Goal: Task Accomplishment & Management: Use online tool/utility

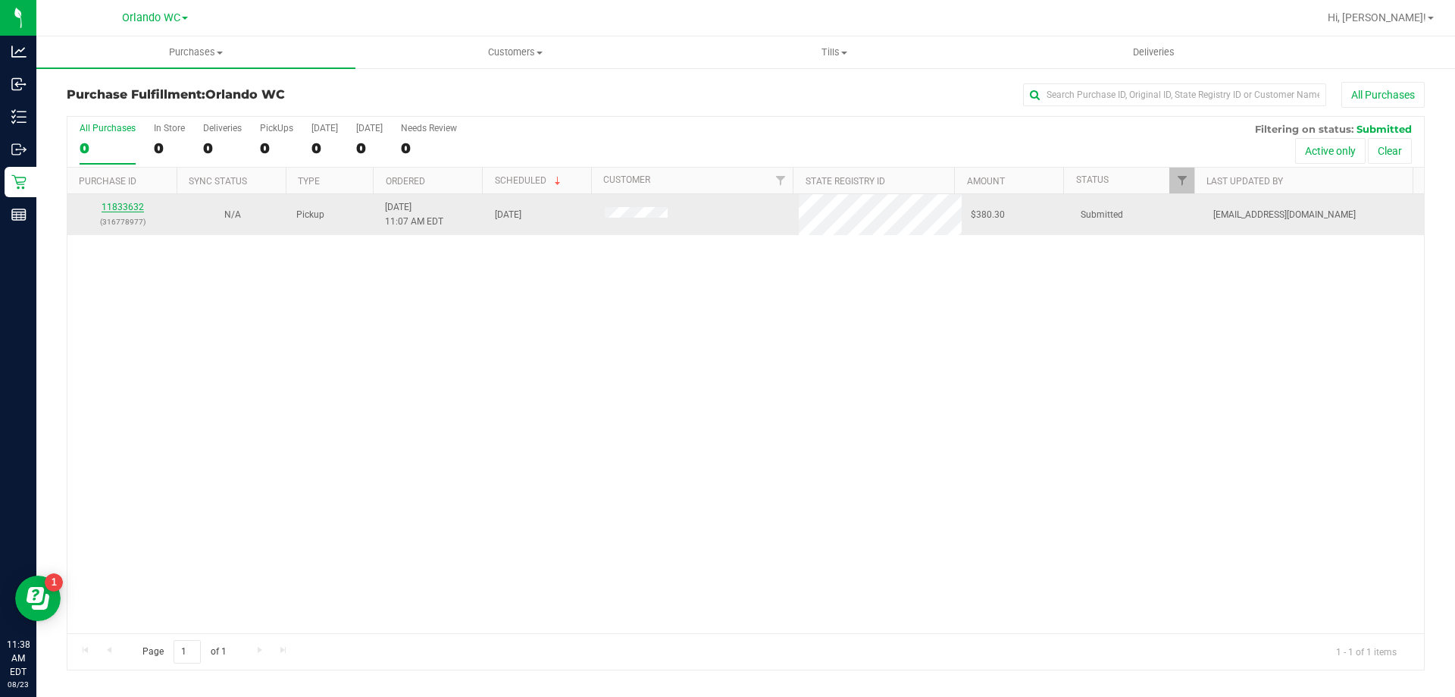
click at [121, 206] on link "11833632" at bounding box center [123, 207] width 42 height 11
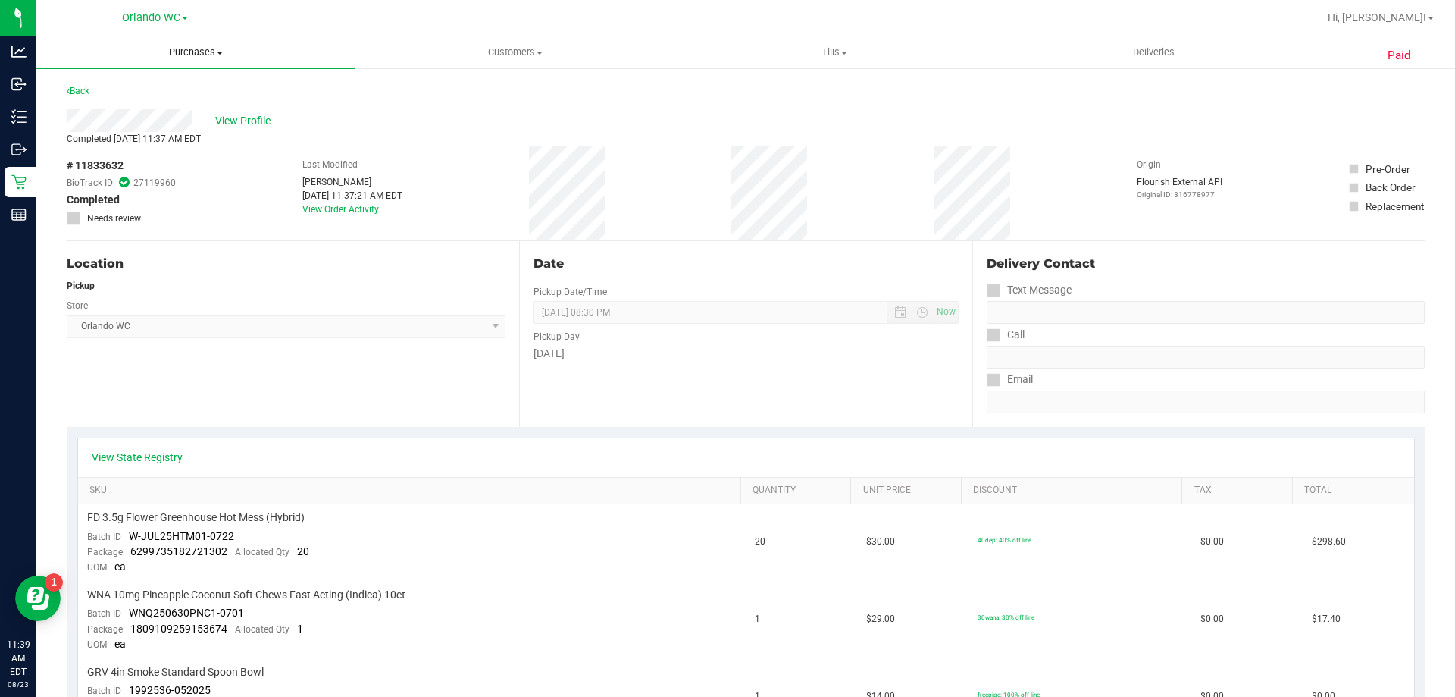
click at [217, 52] on span "Purchases" at bounding box center [195, 52] width 319 height 14
click at [106, 109] on span "Fulfillment" at bounding box center [83, 109] width 94 height 13
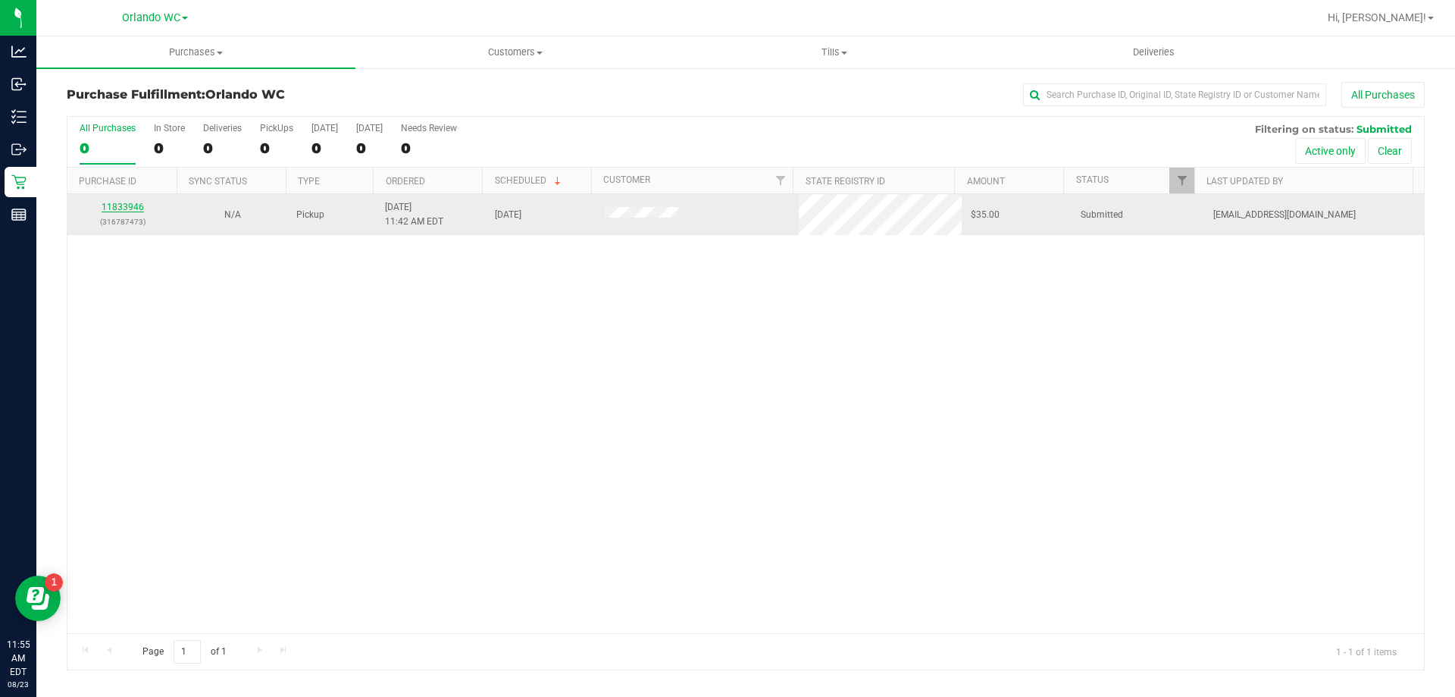
click at [127, 206] on link "11833946" at bounding box center [123, 207] width 42 height 11
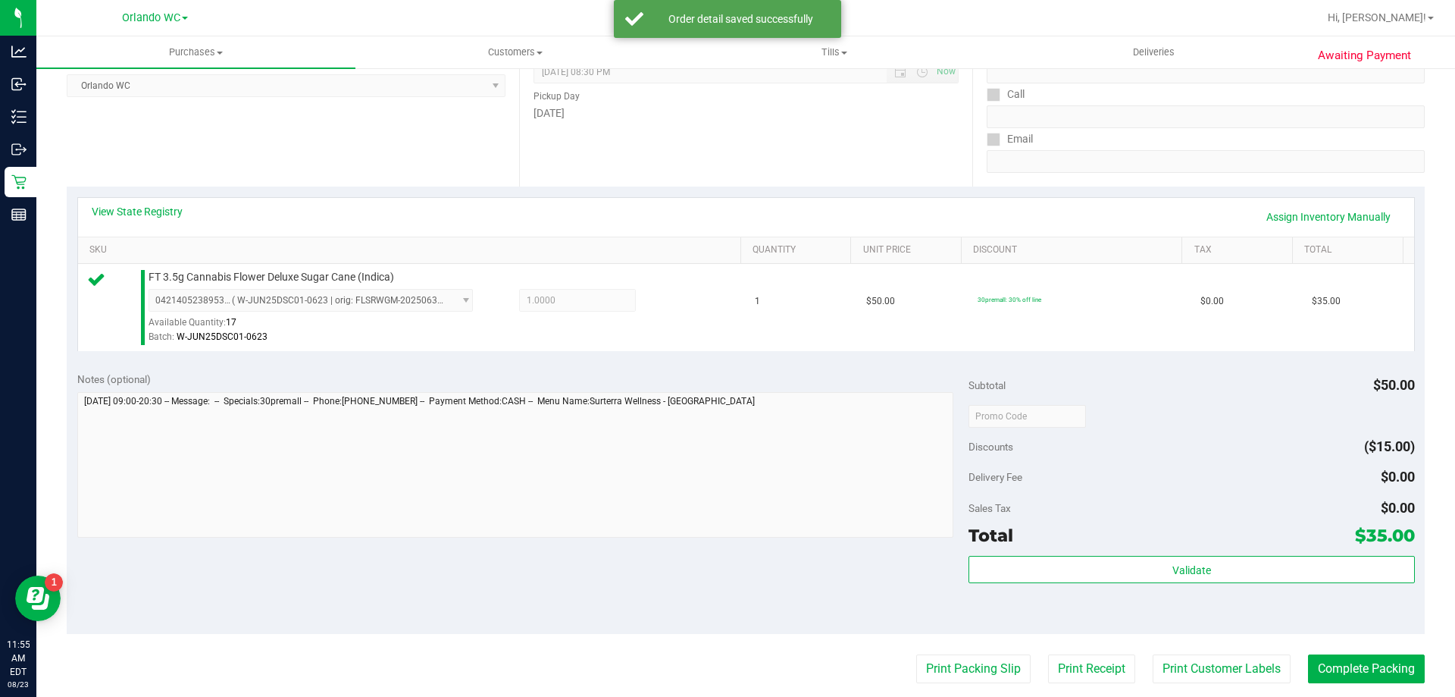
scroll to position [303, 0]
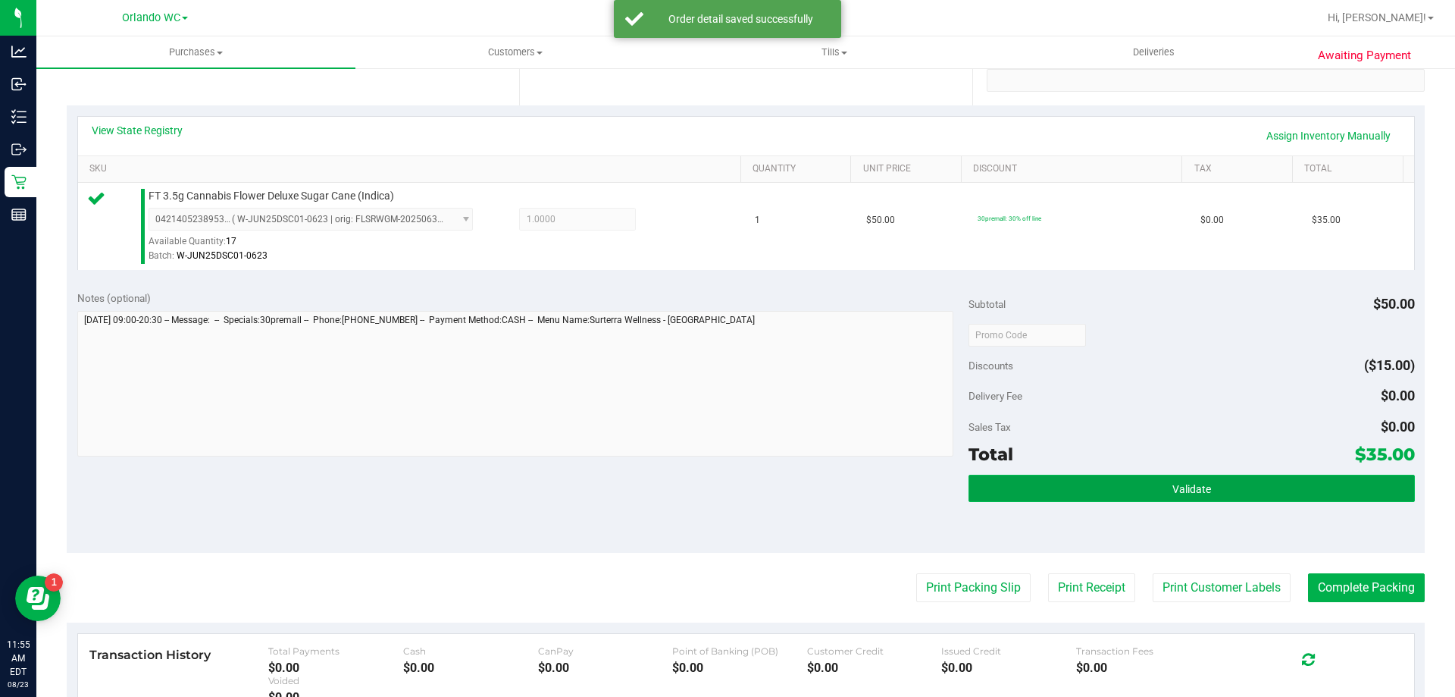
click at [1123, 487] on button "Validate" at bounding box center [1192, 488] width 446 height 27
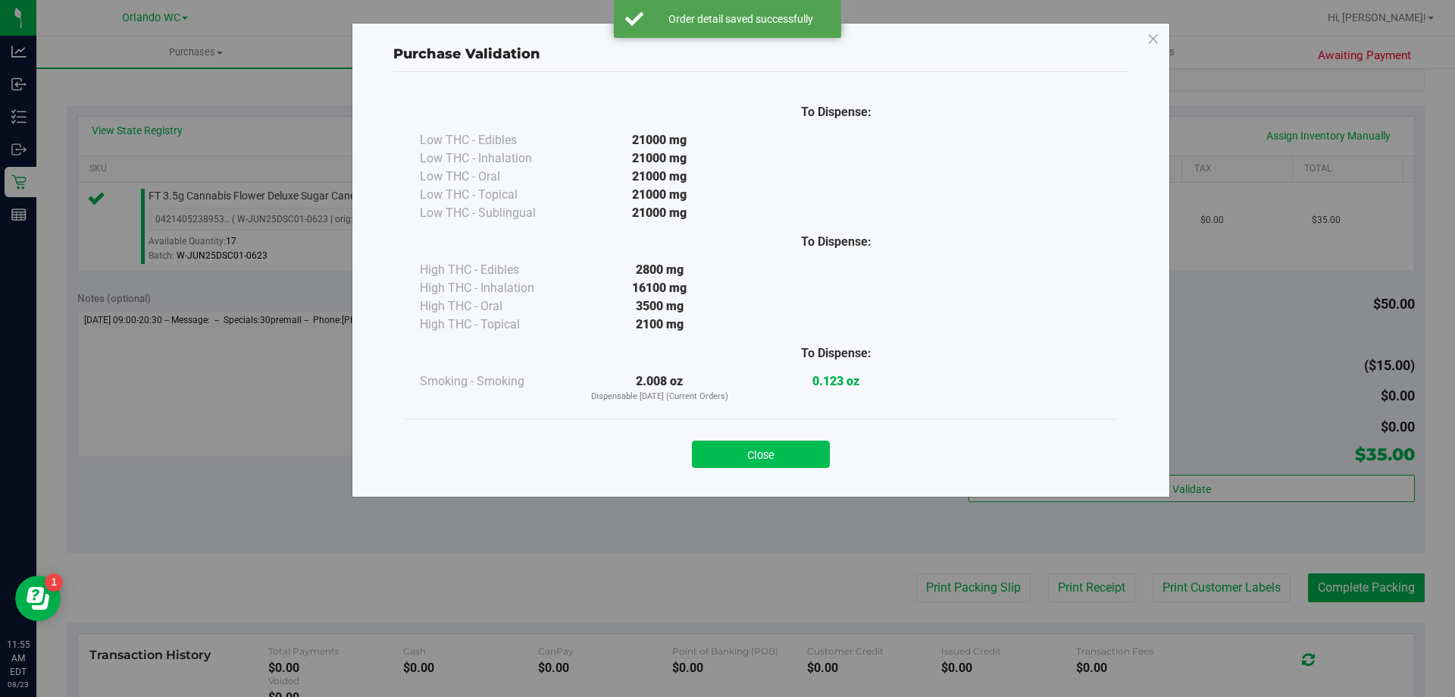
click at [737, 447] on button "Close" at bounding box center [761, 453] width 138 height 27
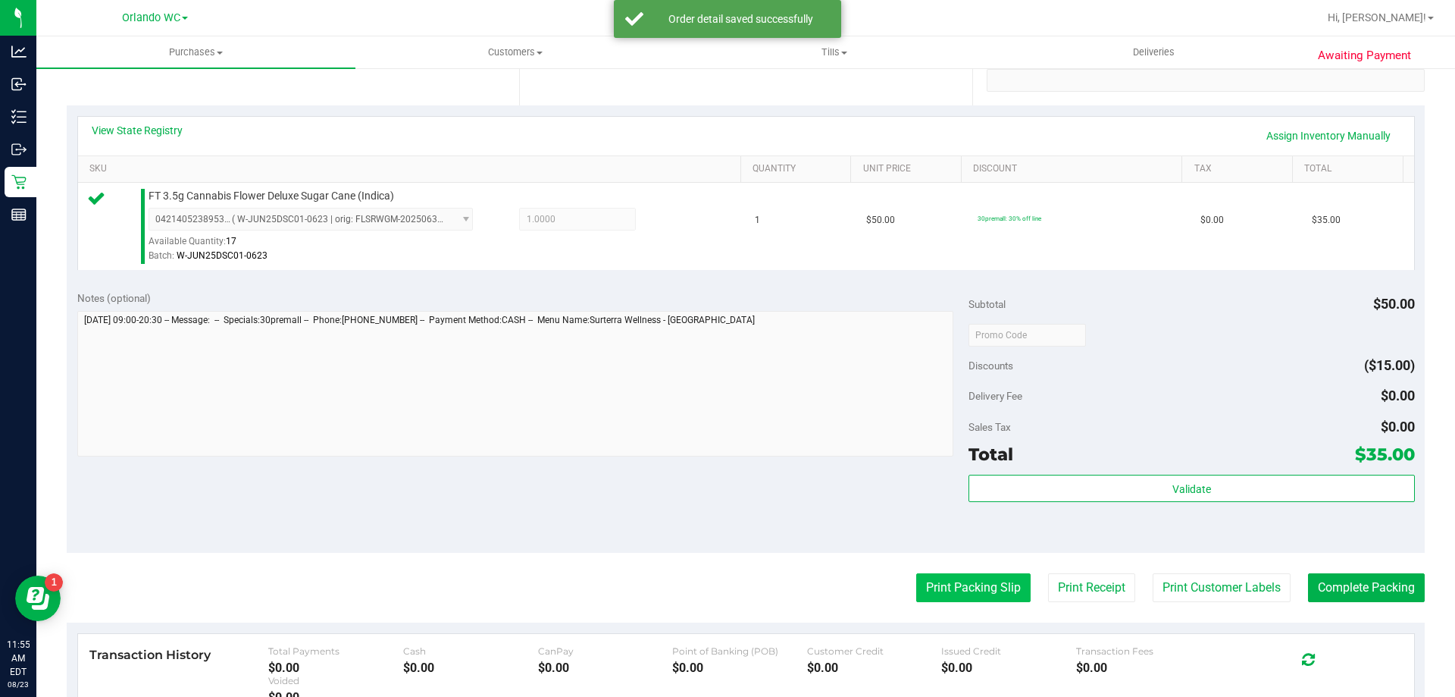
click at [936, 584] on button "Print Packing Slip" at bounding box center [973, 587] width 114 height 29
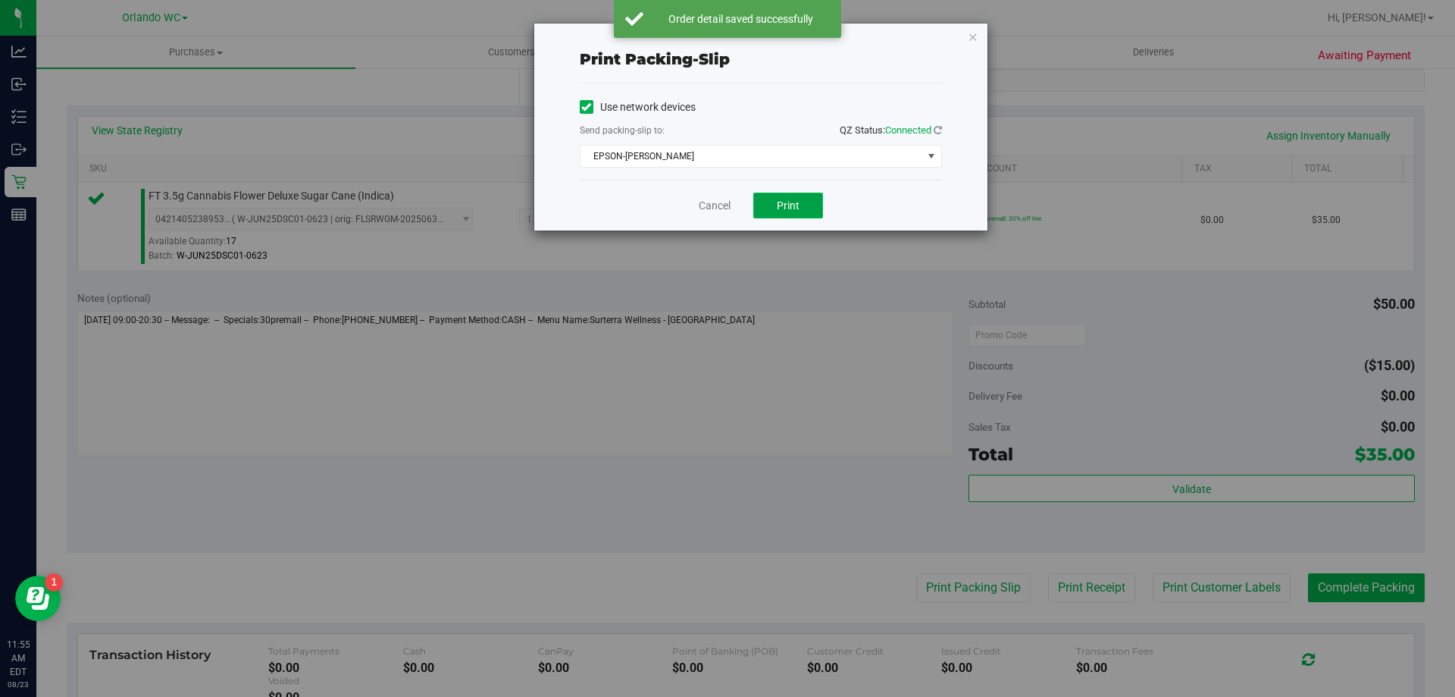
click at [797, 205] on span "Print" at bounding box center [788, 205] width 23 height 12
click at [723, 206] on link "Cancel" at bounding box center [715, 206] width 32 height 16
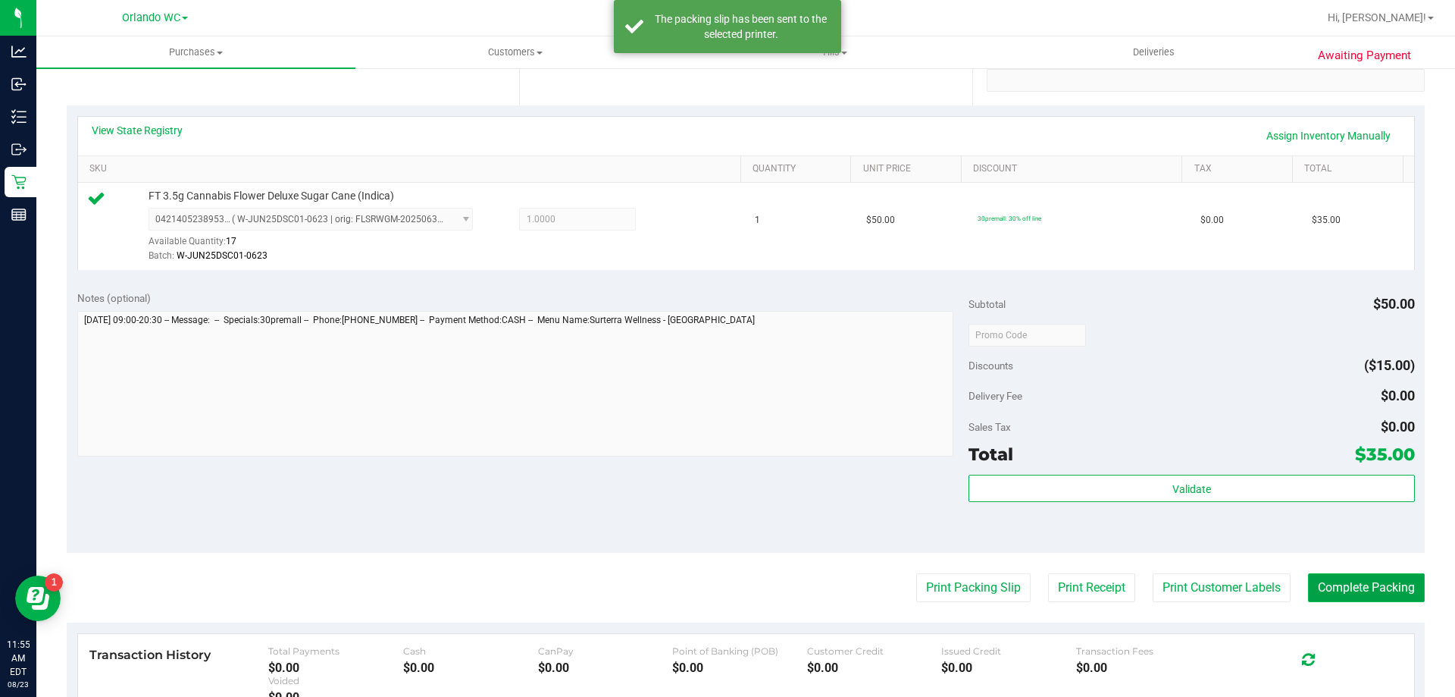
click at [1389, 584] on button "Complete Packing" at bounding box center [1366, 587] width 117 height 29
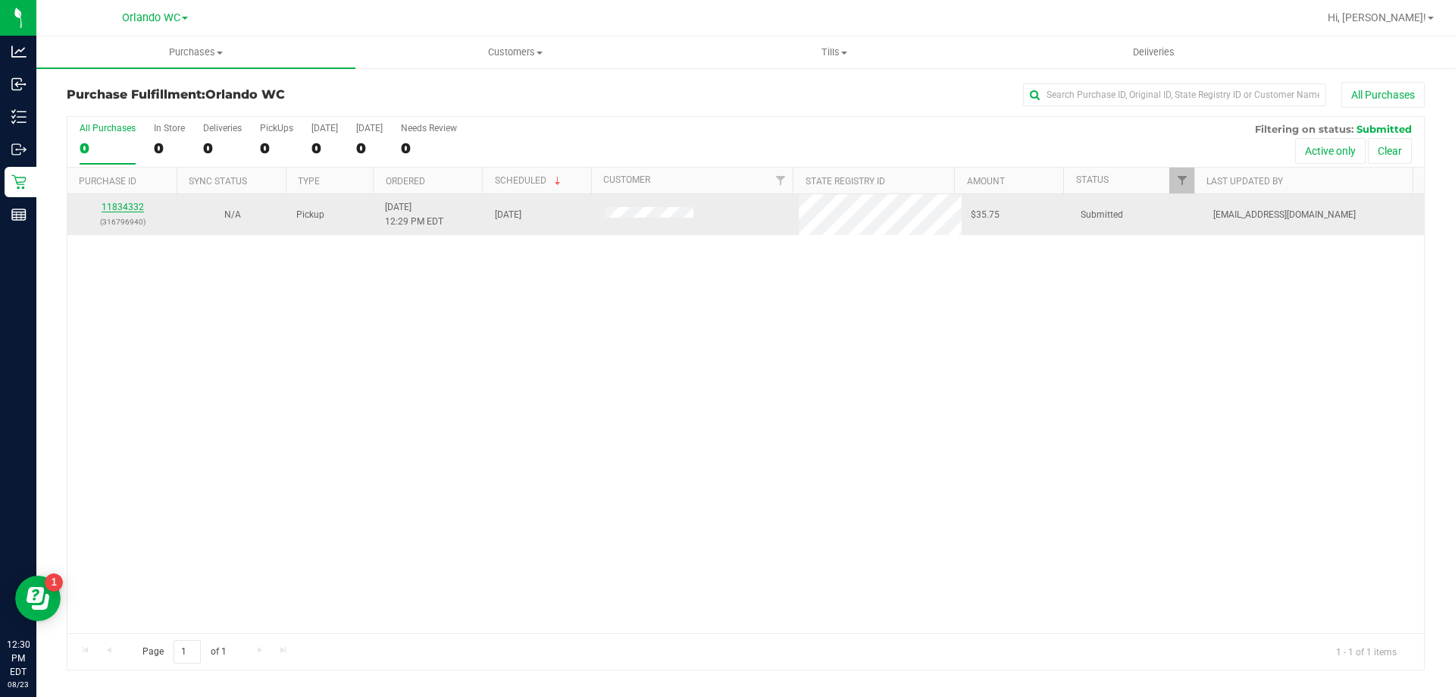
click at [130, 207] on link "11834332" at bounding box center [123, 207] width 42 height 11
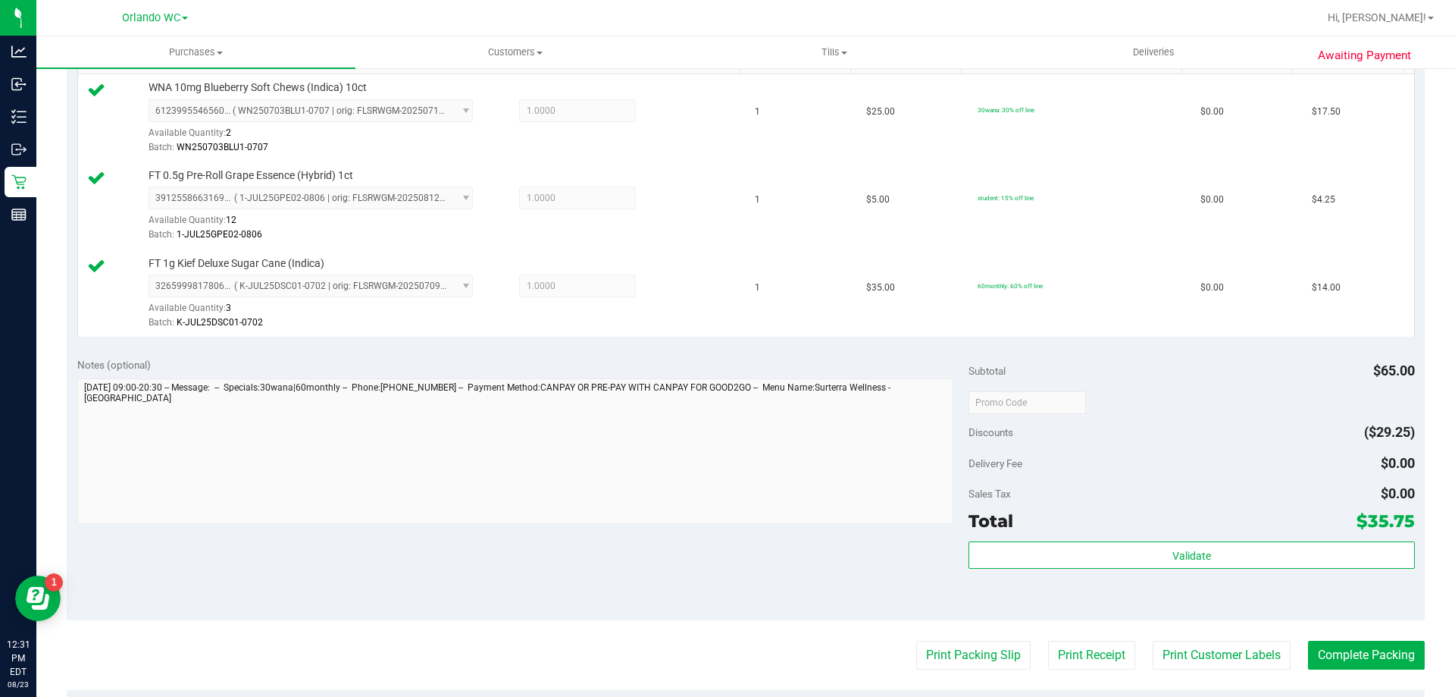
scroll to position [413, 0]
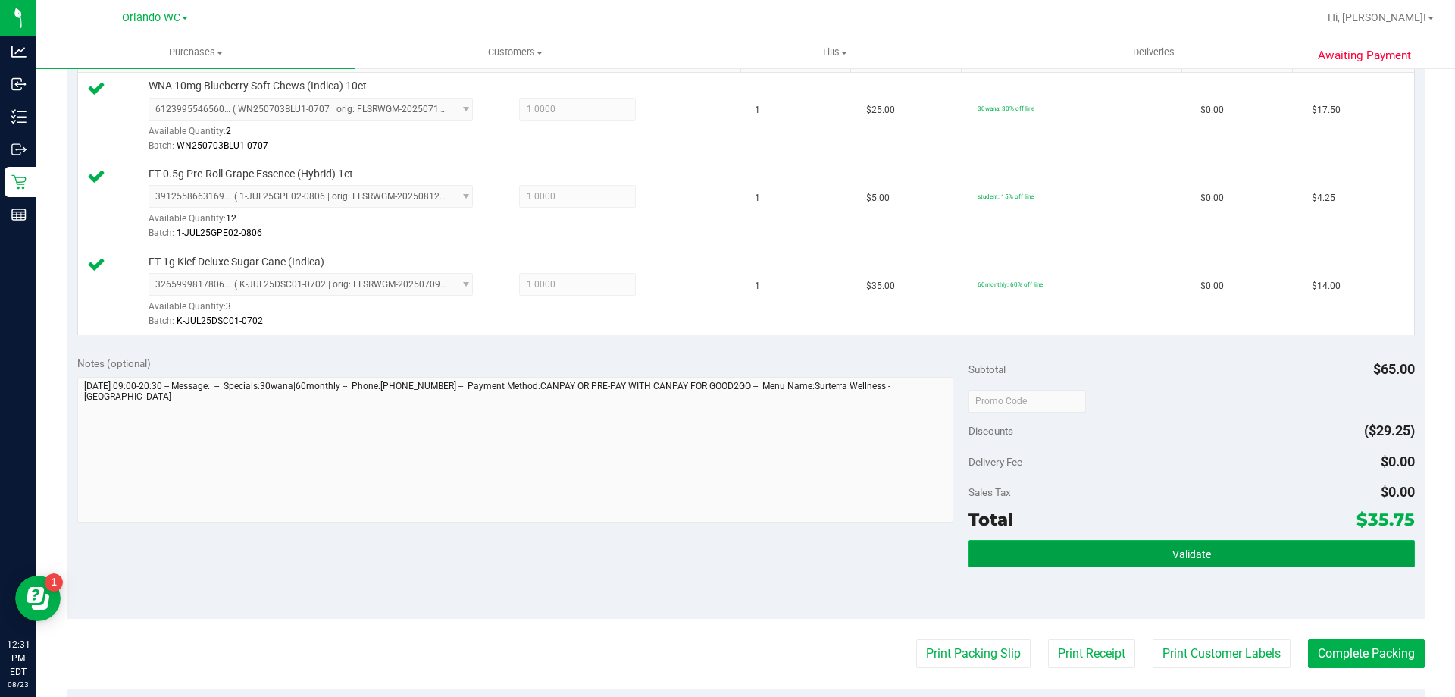
click at [1136, 556] on button "Validate" at bounding box center [1192, 553] width 446 height 27
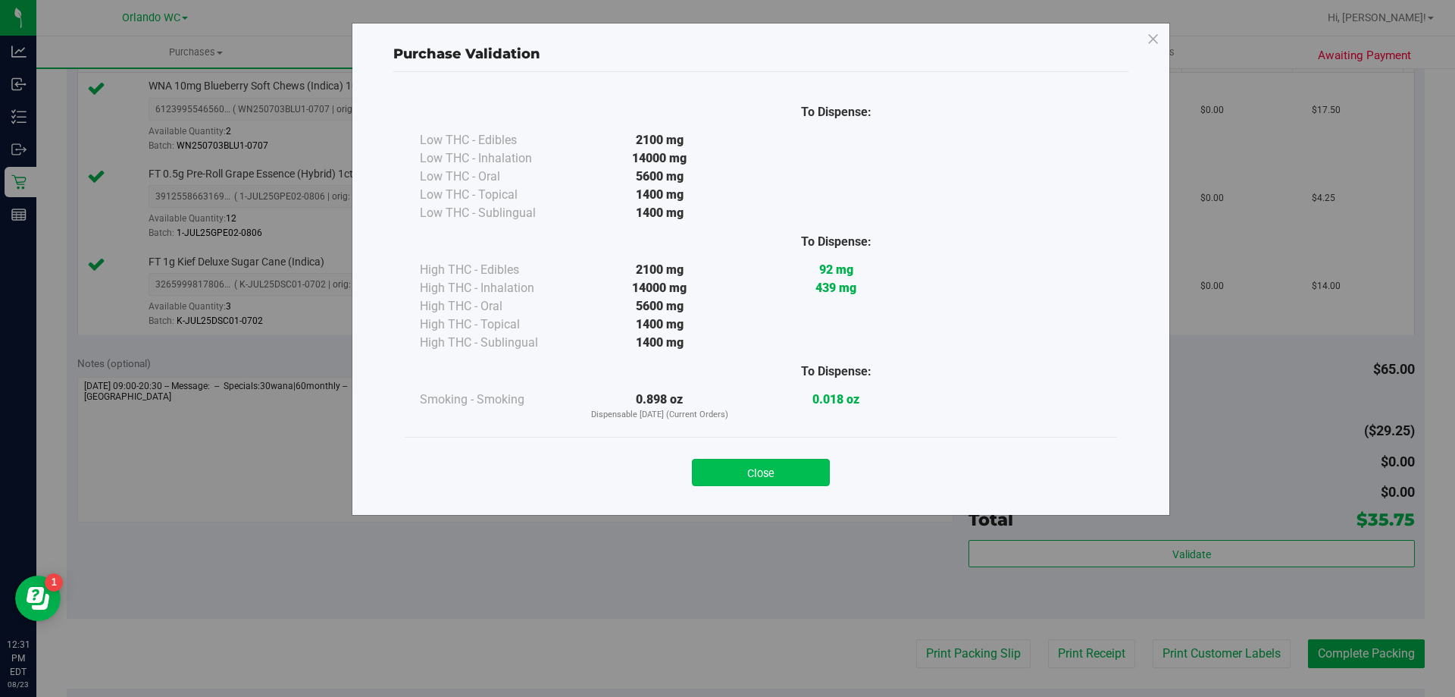
click at [755, 471] on button "Close" at bounding box center [761, 472] width 138 height 27
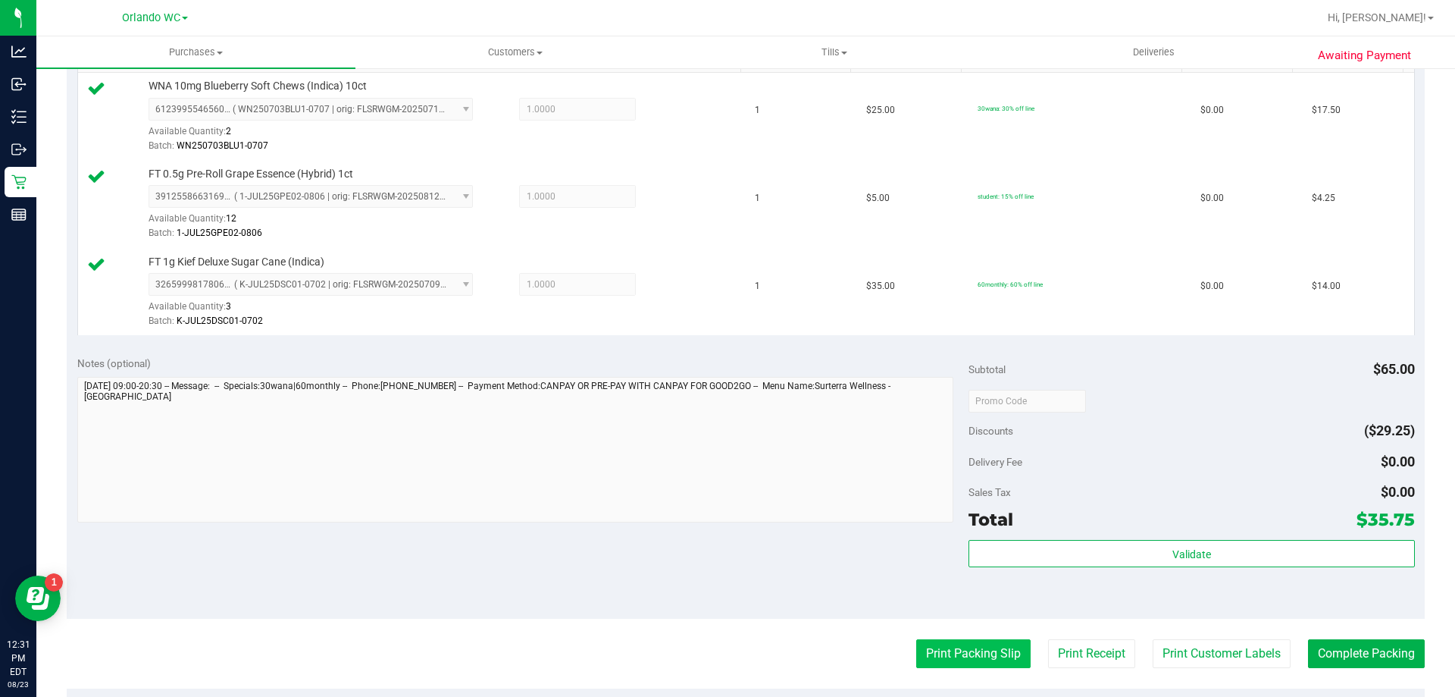
click at [972, 650] on button "Print Packing Slip" at bounding box center [973, 653] width 114 height 29
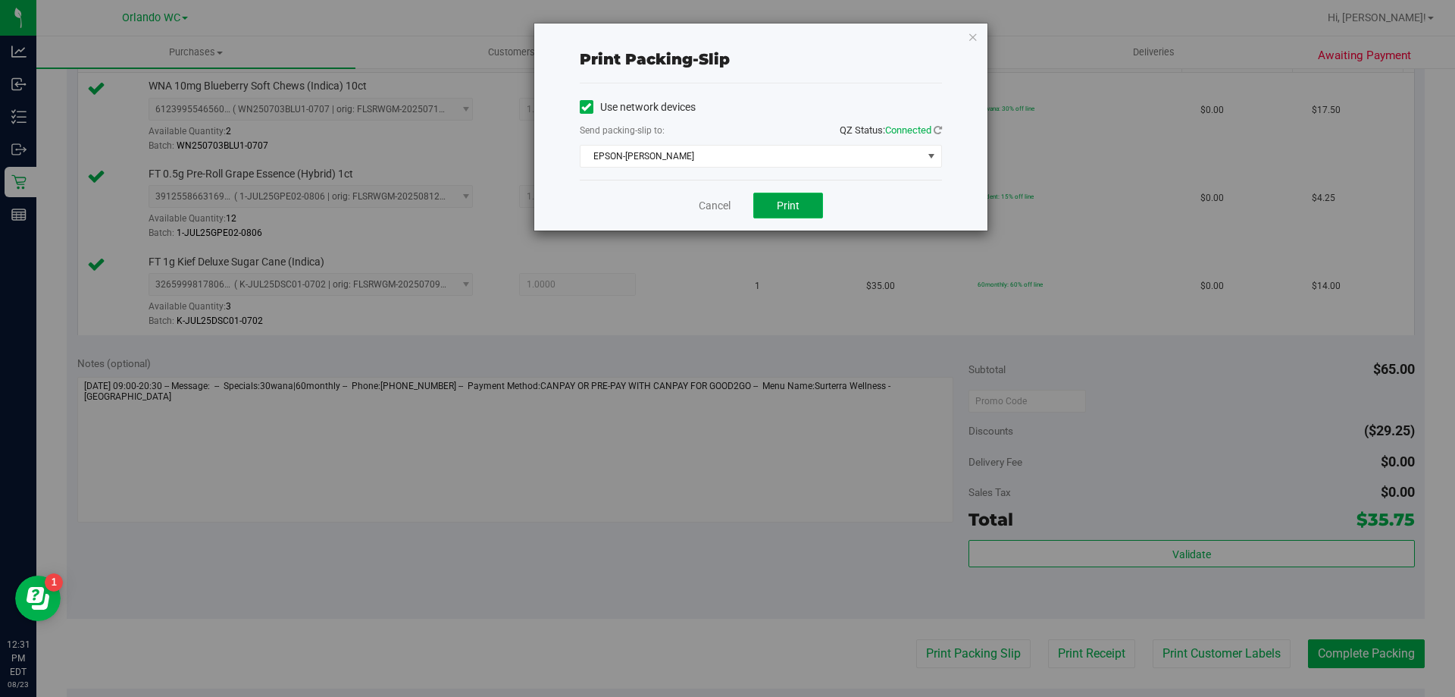
click at [796, 207] on span "Print" at bounding box center [788, 205] width 23 height 12
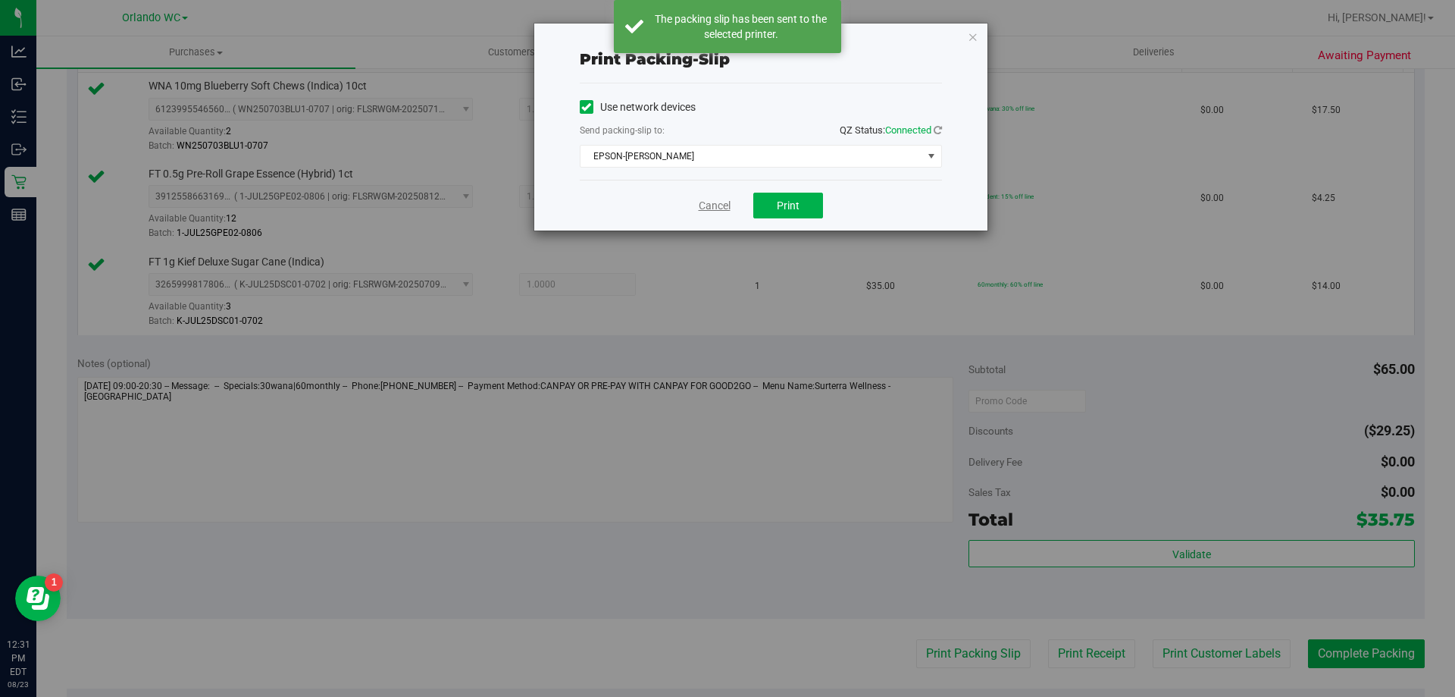
click at [709, 205] on link "Cancel" at bounding box center [715, 206] width 32 height 16
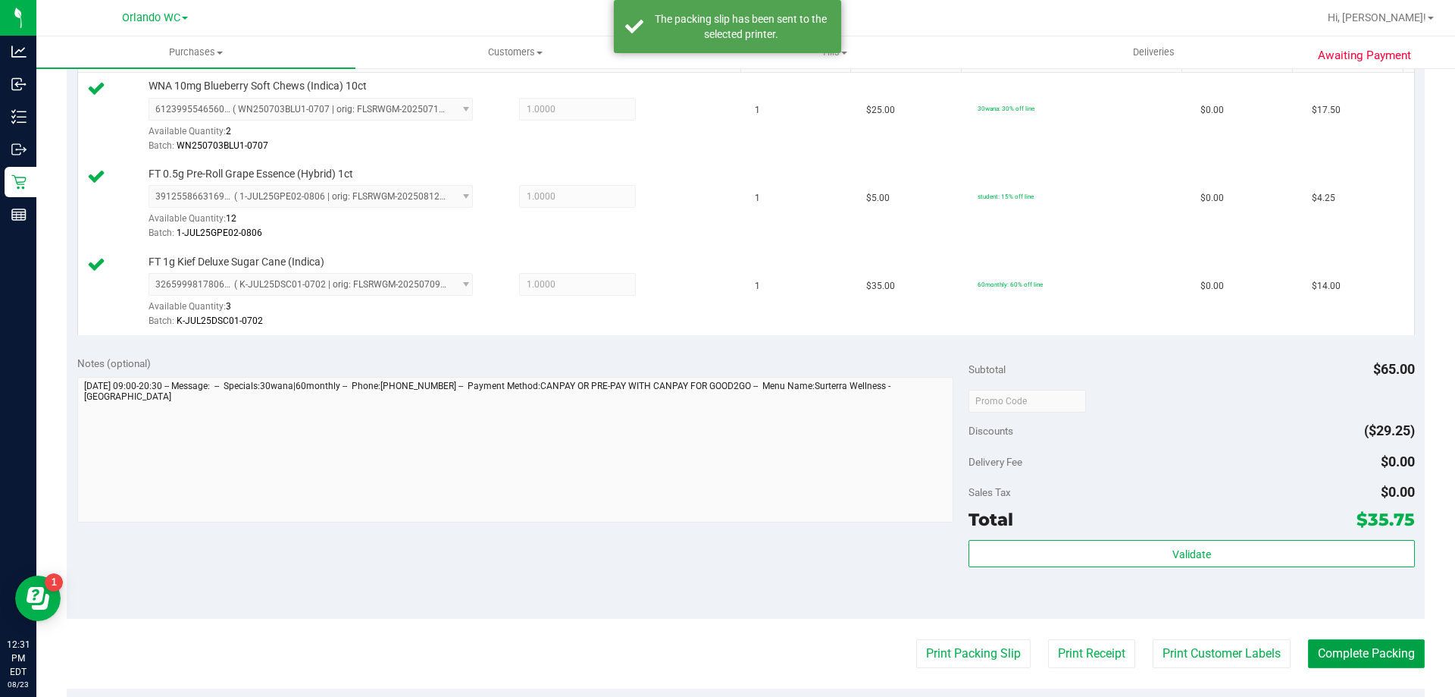
click at [1362, 652] on button "Complete Packing" at bounding box center [1366, 653] width 117 height 29
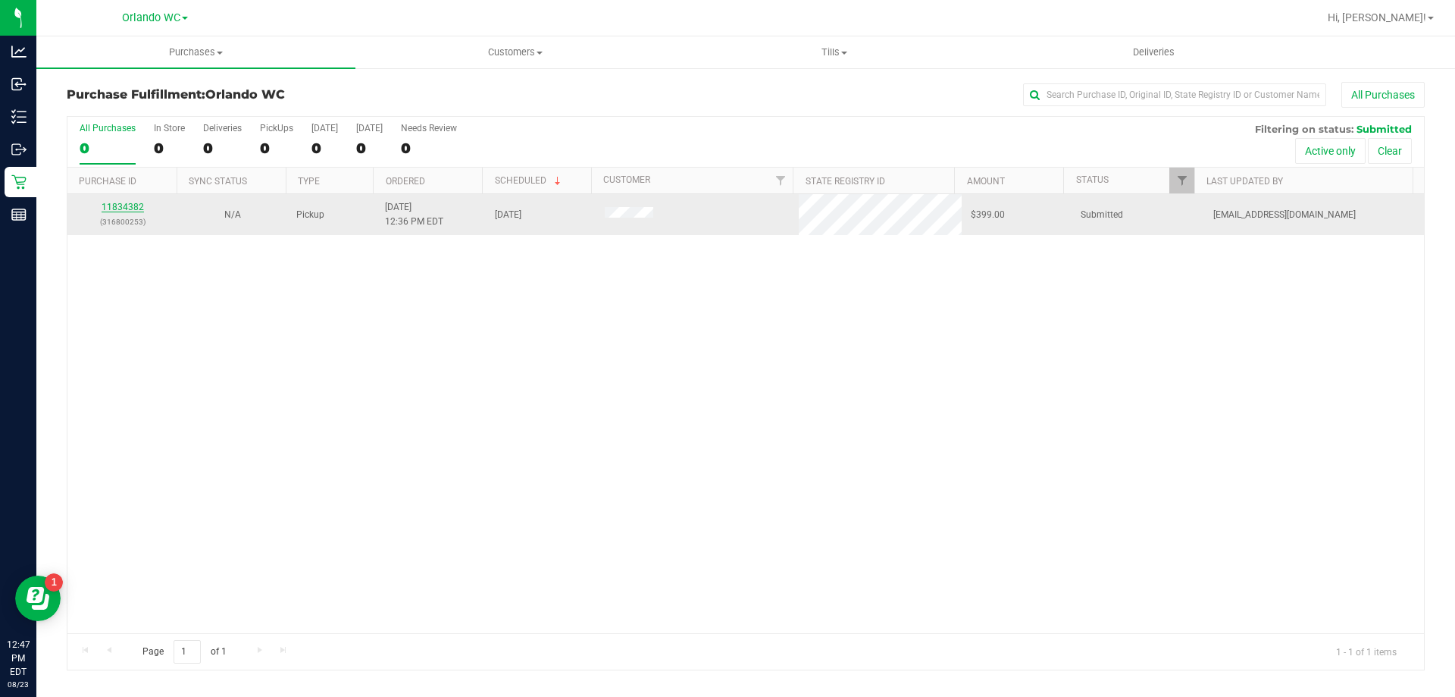
click at [127, 209] on link "11834382" at bounding box center [123, 207] width 42 height 11
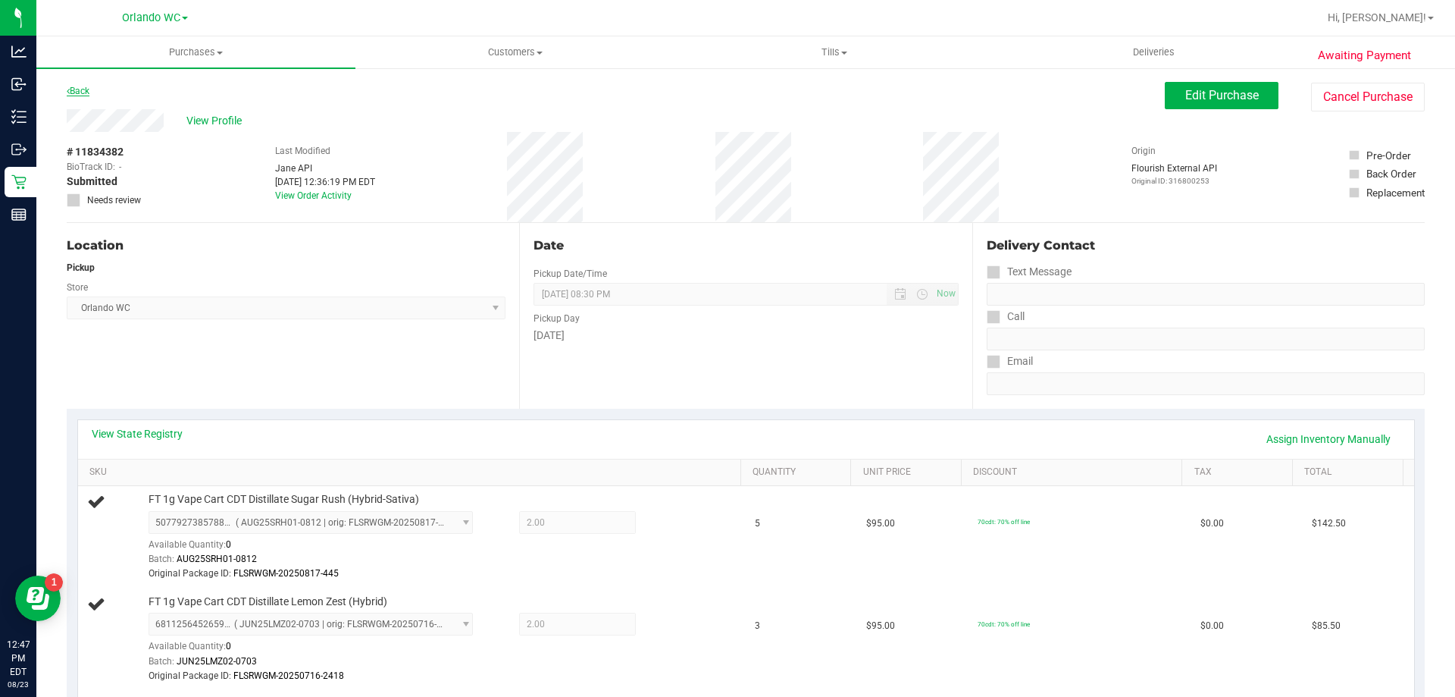
click at [81, 87] on link "Back" at bounding box center [78, 91] width 23 height 11
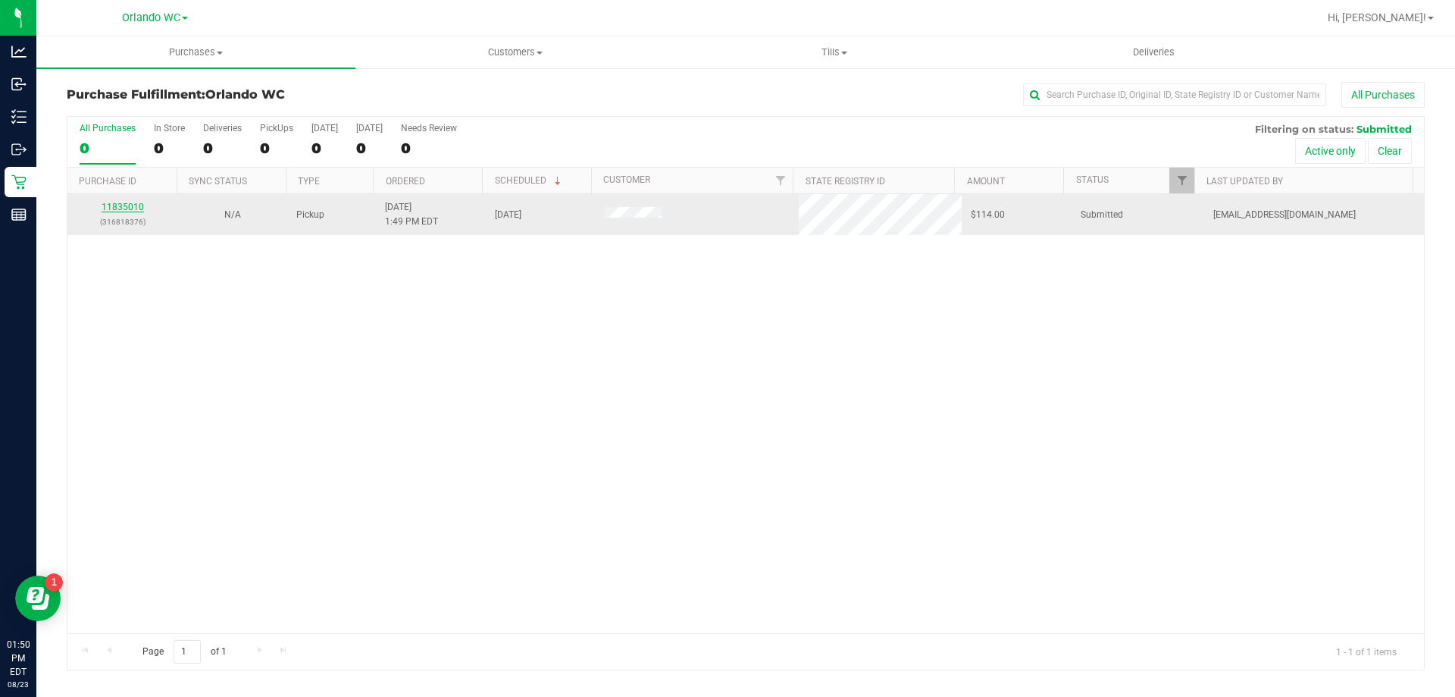
click at [138, 207] on link "11835010" at bounding box center [123, 207] width 42 height 11
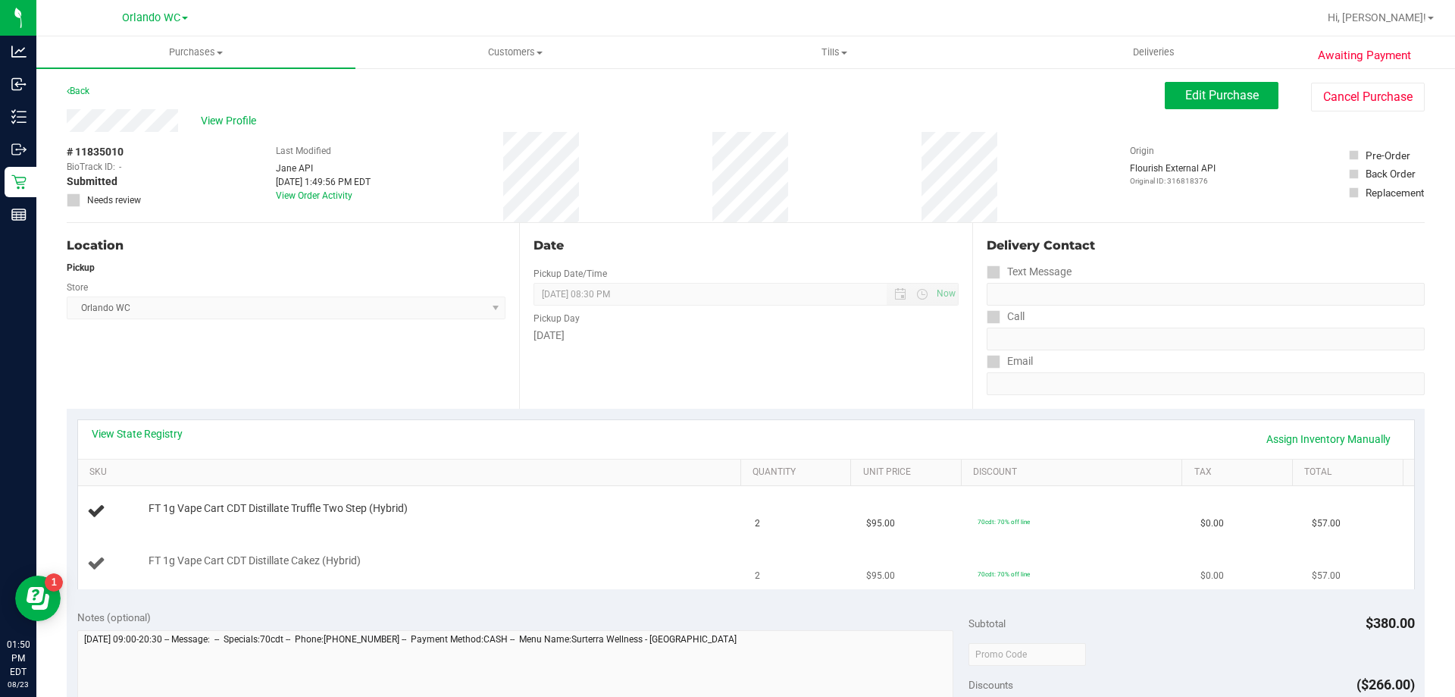
click at [553, 560] on div "FT 1g Vape Cart CDT Distillate Cakez (Hybrid)" at bounding box center [437, 560] width 593 height 15
click at [169, 435] on link "View State Registry" at bounding box center [137, 433] width 91 height 15
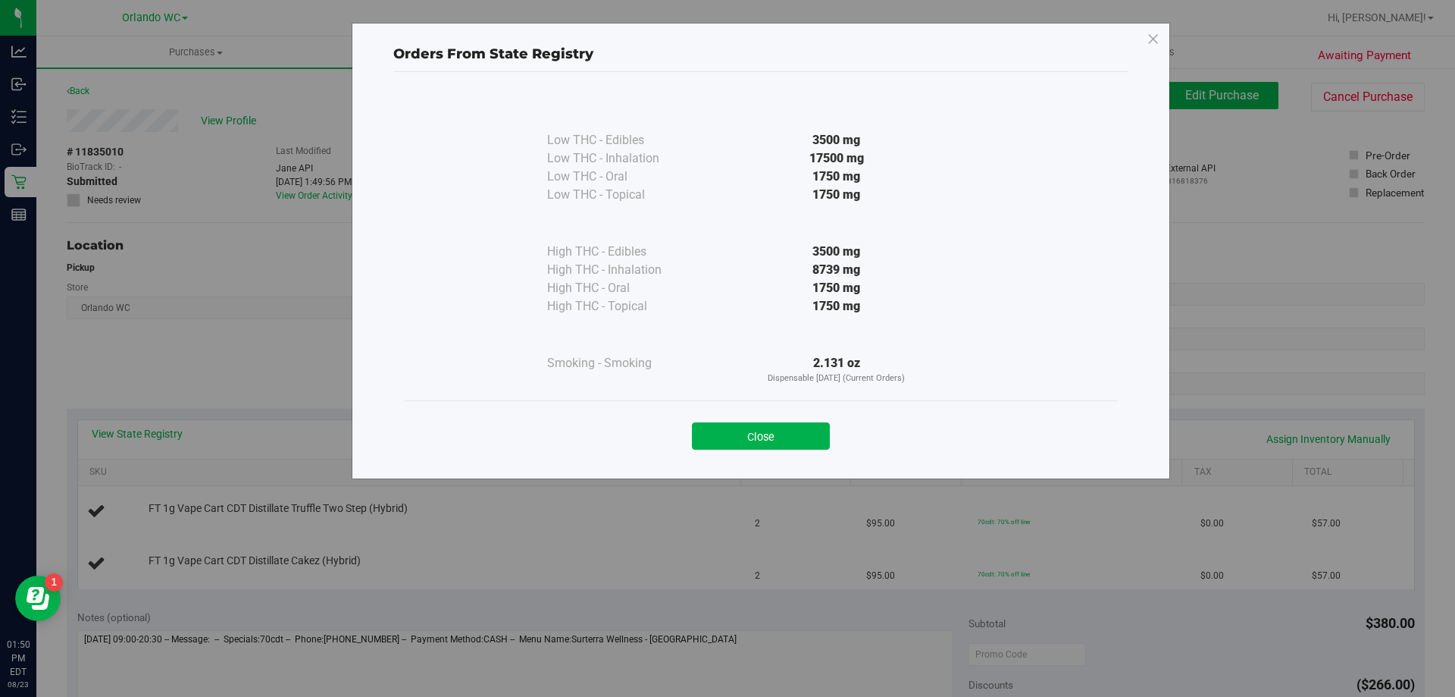
click at [725, 427] on button "Close" at bounding box center [761, 435] width 138 height 27
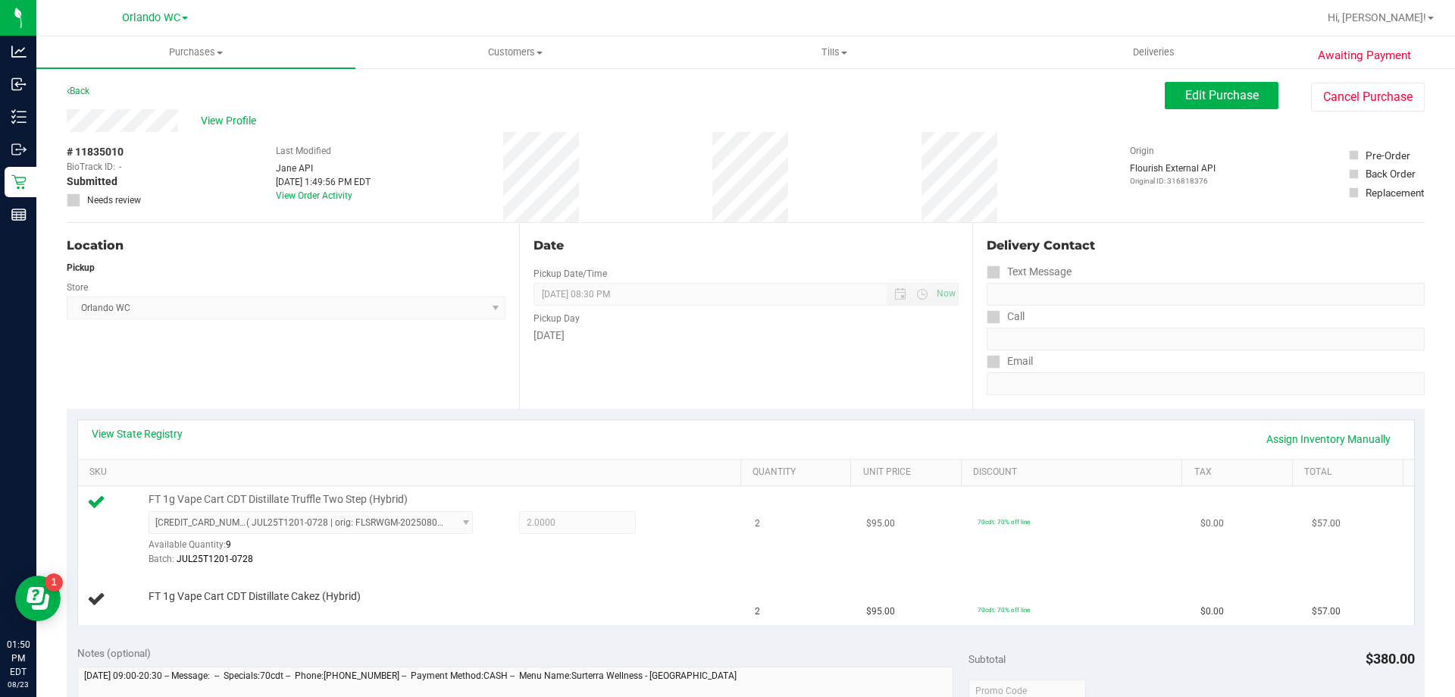
click at [603, 506] on div "FT 1g Vape Cart CDT Distillate Truffle Two Step (Hybrid) 4941117113656207 ( JUL…" at bounding box center [437, 529] width 593 height 75
drag, startPoint x: 137, startPoint y: 590, endPoint x: 378, endPoint y: 590, distance: 241.1
click at [378, 590] on div "FT 1g Vape Cart CDT Distillate Cakez (Hybrid)" at bounding box center [412, 599] width 650 height 20
copy div "FT 1g Vape Cart CDT Distillate Cakez (Hybrid)"
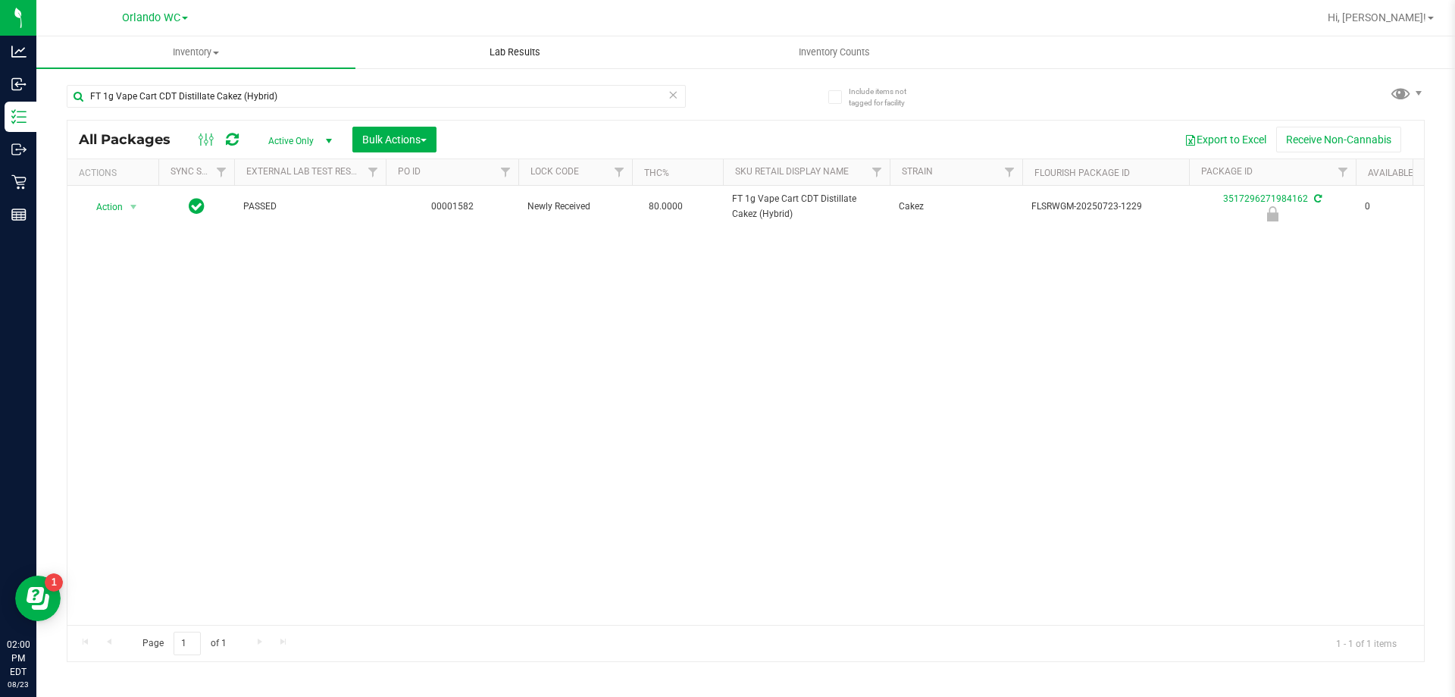
type input "FT 1g Vape Cart CDT Distillate Cakez (Hybrid)"
click at [1412, 20] on span "Hi, [PERSON_NAME]!" at bounding box center [1377, 17] width 99 height 12
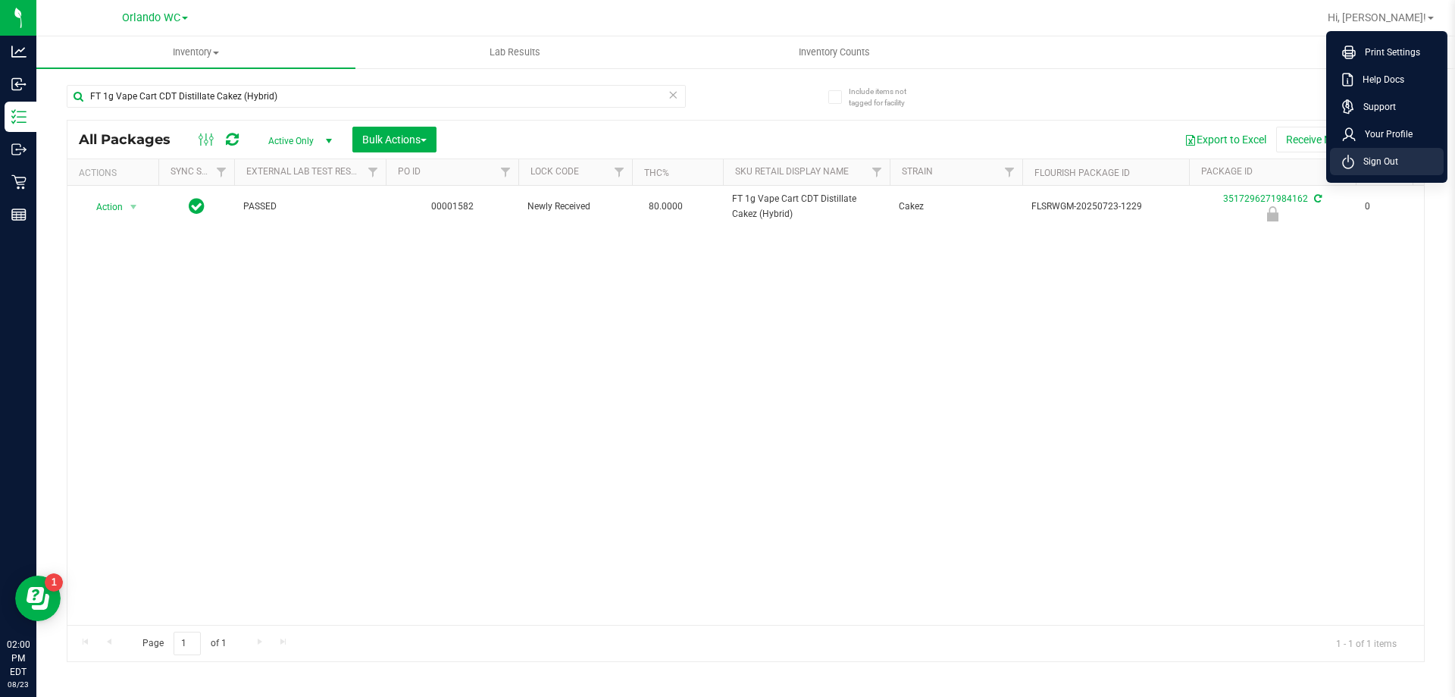
click at [1368, 167] on span "Sign Out" at bounding box center [1377, 161] width 44 height 15
